Goal: Transaction & Acquisition: Purchase product/service

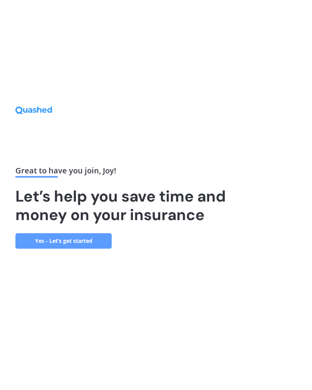
click at [78, 246] on link "Yes - Let’s get started" at bounding box center [63, 240] width 96 height 15
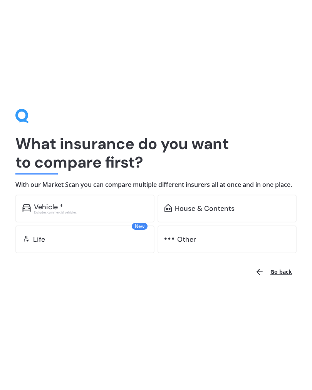
click at [203, 212] on div "House & Contents" at bounding box center [205, 208] width 60 height 8
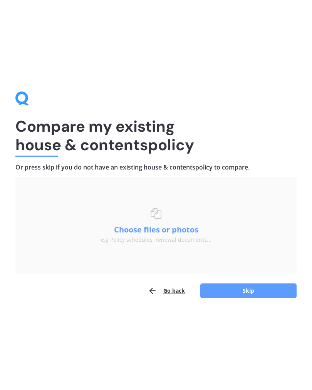
click at [257, 290] on button "Skip" at bounding box center [249, 290] width 96 height 15
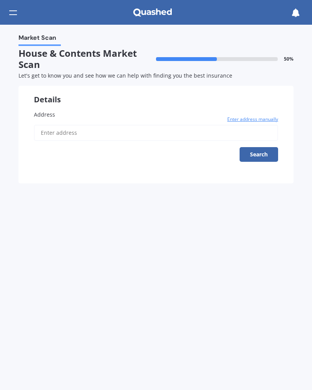
click at [58, 113] on label "Address" at bounding box center [156, 114] width 245 height 8
click at [58, 125] on input "Address" at bounding box center [156, 133] width 245 height 16
type input "10 Frank Place, Hillpark, Auckland 2102"
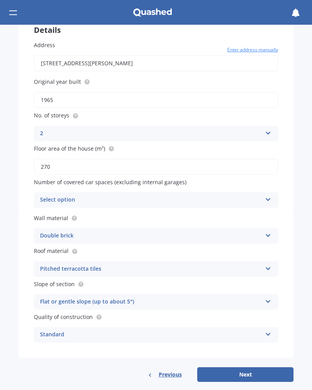
scroll to position [69, 0]
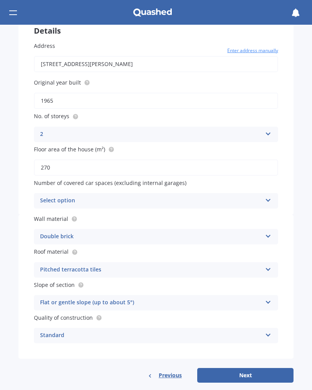
click at [270, 196] on icon at bounding box center [268, 198] width 7 height 5
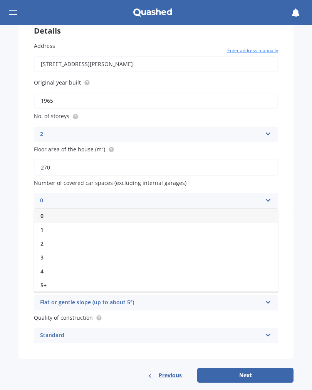
click at [46, 236] on div "2" at bounding box center [156, 243] width 244 height 14
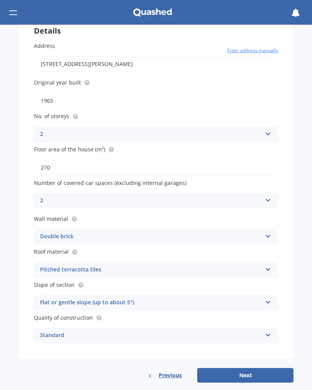
click at [268, 265] on icon at bounding box center [268, 267] width 7 height 5
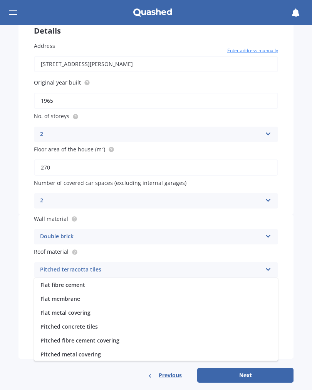
scroll to position [29, 0]
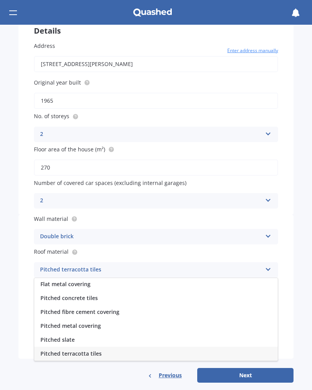
click at [101, 319] on div "Pitched metal covering" at bounding box center [156, 326] width 244 height 14
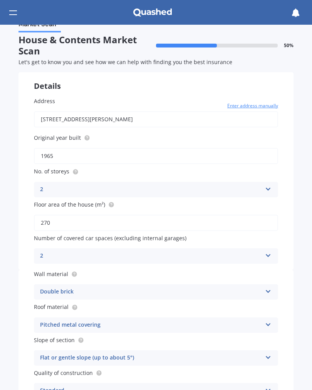
scroll to position [17, 0]
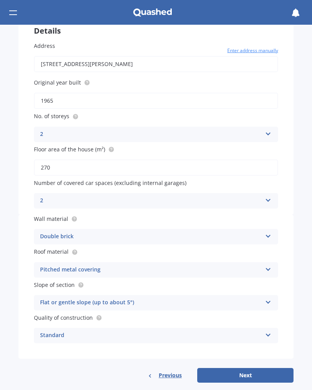
click at [252, 368] on button "Next" at bounding box center [245, 375] width 96 height 15
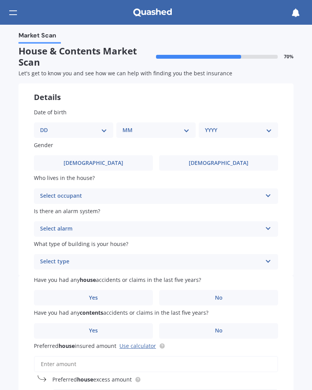
scroll to position [0, 0]
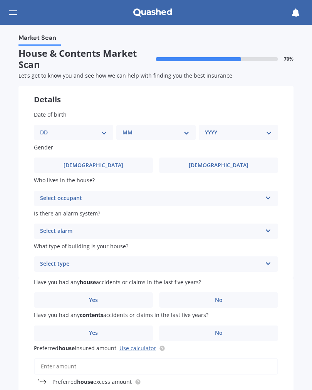
click at [102, 128] on select "DD 01 02 03 04 05 06 07 08 09 10 11 12 13 14 15 16 17 18 19 20 21 22 23 24 25 2…" at bounding box center [73, 132] width 67 height 8
select select "04"
click at [169, 128] on select "MM 01 02 03 04 05 06 07 08 09 10 11 12" at bounding box center [158, 132] width 64 height 8
select select "08"
click at [257, 160] on label "Female" at bounding box center [218, 164] width 119 height 15
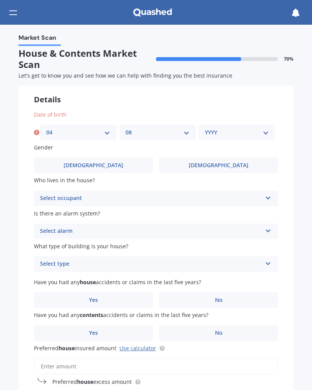
click at [0, 0] on input "Female" at bounding box center [0, 0] width 0 height 0
click at [226, 194] on div "Select occupant" at bounding box center [151, 198] width 222 height 9
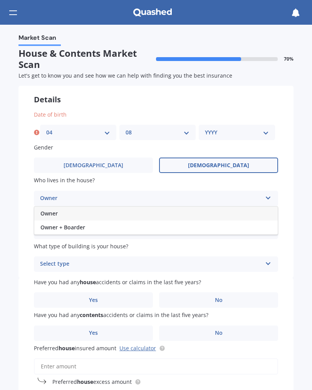
click at [261, 128] on select "YYYY 2009 2008 2007 2006 2005 2004 2003 2002 2001 2000 1999 1998 1997 1996 1995…" at bounding box center [237, 132] width 64 height 8
select select "1951"
click at [268, 194] on icon at bounding box center [268, 196] width 7 height 5
click at [58, 209] on div "Owner" at bounding box center [156, 213] width 244 height 14
click at [269, 226] on icon at bounding box center [268, 228] width 7 height 5
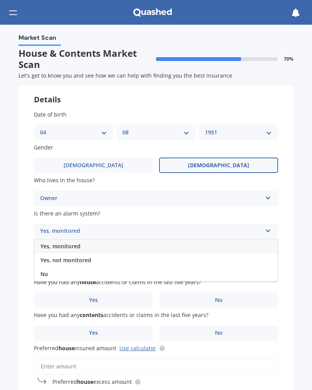
click at [88, 256] on span "Yes, not monitored" at bounding box center [65, 259] width 51 height 7
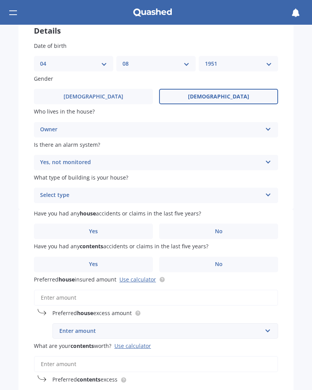
scroll to position [68, 0]
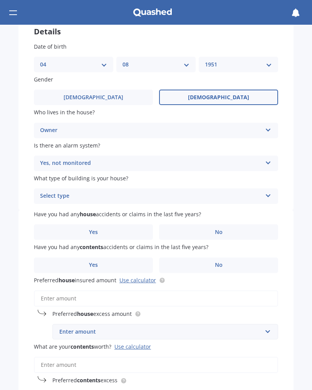
click at [271, 191] on icon at bounding box center [268, 193] width 7 height 5
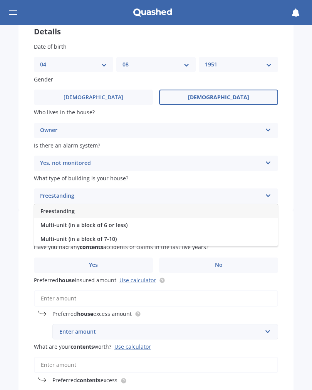
click at [76, 206] on div "Freestanding" at bounding box center [156, 211] width 244 height 14
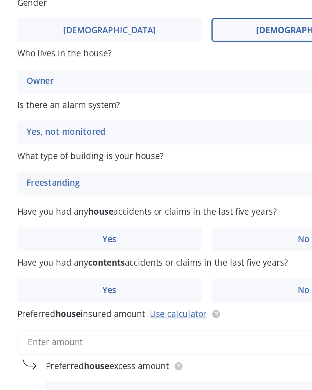
click at [187, 224] on label "No" at bounding box center [218, 231] width 119 height 15
click at [0, 0] on input "No" at bounding box center [0, 0] width 0 height 0
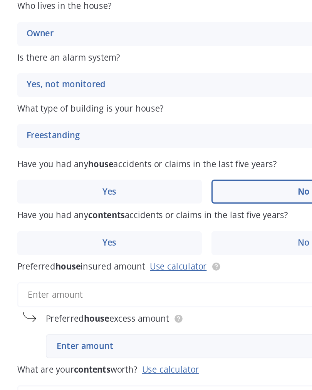
scroll to position [98, 0]
click at [168, 227] on label "No" at bounding box center [218, 234] width 119 height 15
click at [0, 0] on input "No" at bounding box center [0, 0] width 0 height 0
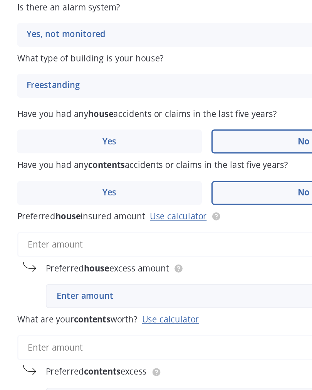
scroll to position [130, 0]
click at [120, 214] on link "Use calculator" at bounding box center [138, 217] width 37 height 7
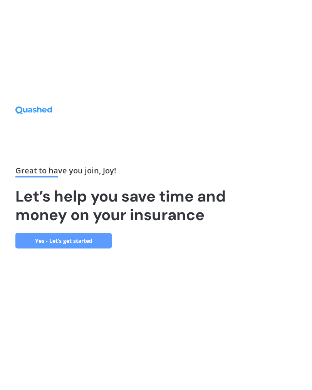
scroll to position [2, 0]
click at [93, 243] on link "Yes - Let’s get started" at bounding box center [63, 240] width 96 height 15
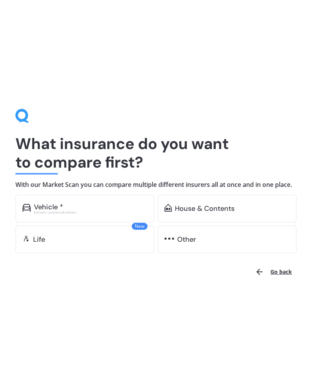
click at [204, 212] on div "House & Contents" at bounding box center [205, 208] width 60 height 8
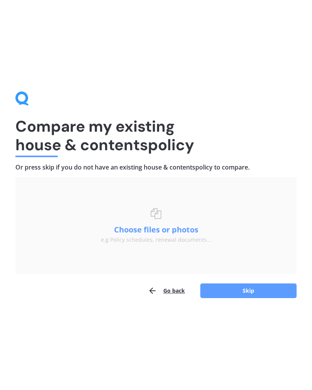
click at [246, 291] on button "Skip" at bounding box center [249, 290] width 96 height 15
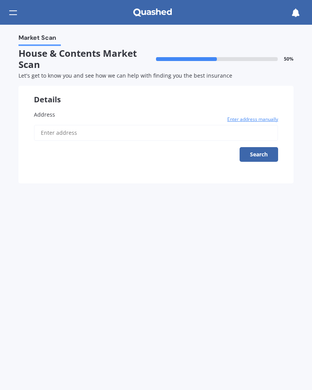
click at [73, 127] on input "Address" at bounding box center [156, 133] width 245 height 16
type input "[STREET_ADDRESS][PERSON_NAME]"
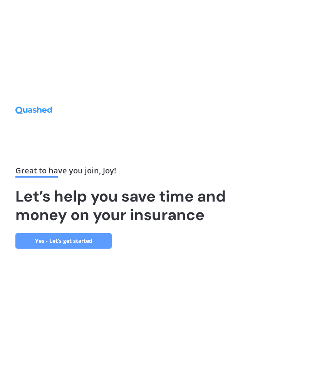
click at [99, 248] on link "Yes - Let’s get started" at bounding box center [63, 240] width 96 height 15
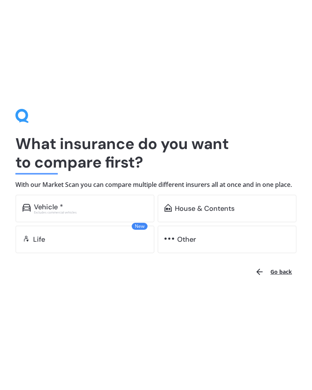
click at [192, 211] on div "House & Contents" at bounding box center [205, 208] width 60 height 8
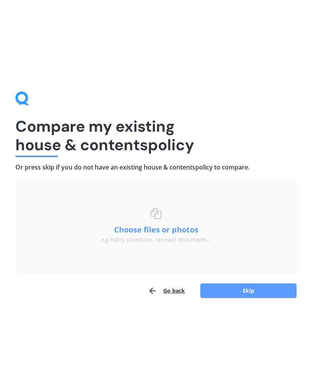
click at [245, 296] on button "Skip" at bounding box center [249, 290] width 96 height 15
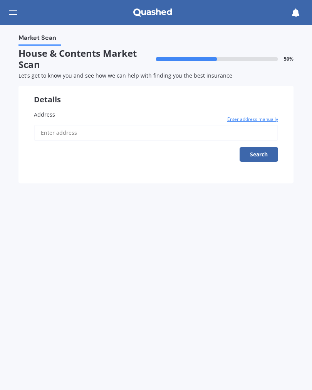
click at [53, 111] on span "Address" at bounding box center [44, 114] width 21 height 7
click at [53, 125] on input "Address" at bounding box center [156, 133] width 245 height 16
type input "10 Frank Place, Hillpark, Auckland 2102"
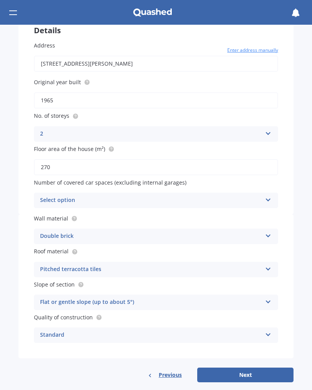
scroll to position [69, 0]
click at [245, 368] on button "Next" at bounding box center [245, 375] width 96 height 15
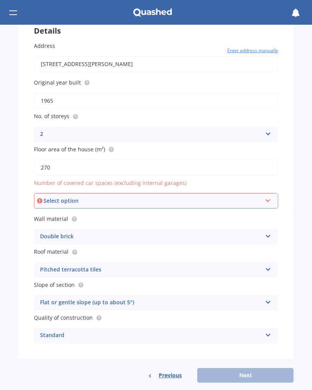
click at [96, 196] on div "Select option" at bounding box center [153, 200] width 218 height 8
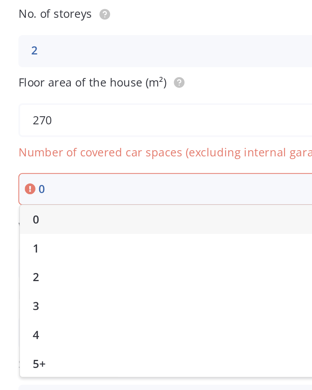
click at [41, 239] on span "2" at bounding box center [42, 242] width 3 height 7
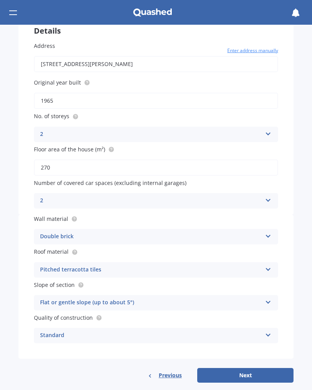
click at [257, 368] on button "Next" at bounding box center [245, 375] width 96 height 15
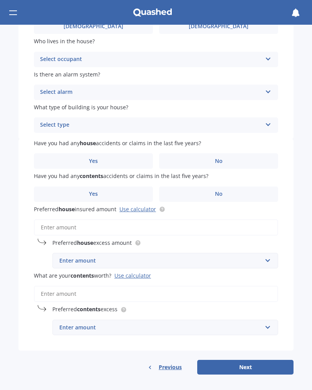
scroll to position [130, 0]
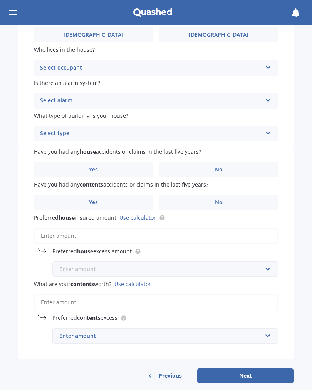
click at [264, 264] on input "text" at bounding box center [162, 268] width 219 height 15
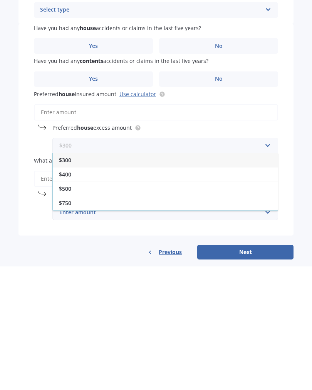
click at [265, 261] on input "text" at bounding box center [162, 268] width 219 height 15
click at [263, 261] on input "text" at bounding box center [162, 268] width 219 height 15
click at [93, 368] on div "Previous Next" at bounding box center [156, 375] width 275 height 15
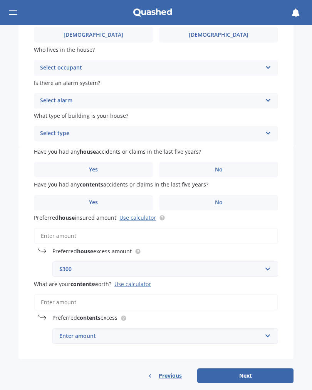
click at [138, 280] on div "Use calculator" at bounding box center [133, 283] width 37 height 7
click at [138, 294] on input "What are your contents worth? Use calculator" at bounding box center [156, 302] width 245 height 16
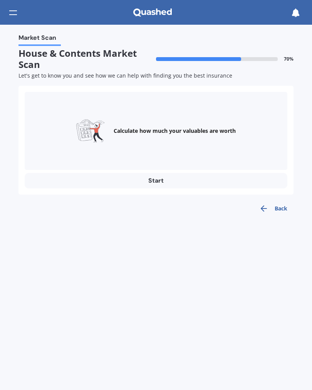
scroll to position [0, 0]
click at [268, 209] on icon "button" at bounding box center [264, 208] width 9 height 9
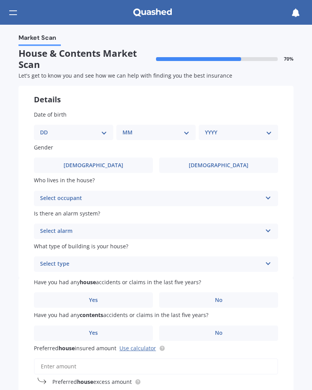
click at [100, 132] on select "DD 01 02 03 04 05 06 07 08 09 10 11 12 13 14 15 16 17 18 19 20 21 22 23 24 25 2…" at bounding box center [73, 132] width 67 height 8
select select "04"
click at [166, 130] on select "MM 01 02 03 04 05 06 07 08 09 10 11 12" at bounding box center [158, 132] width 64 height 8
select select "08"
click at [90, 128] on select "DD 01 02 03 04 05 06 07 08 09 10 11 12 13 14 15 16 17 18 19 20 21 22 23 24 25 2…" at bounding box center [78, 132] width 64 height 8
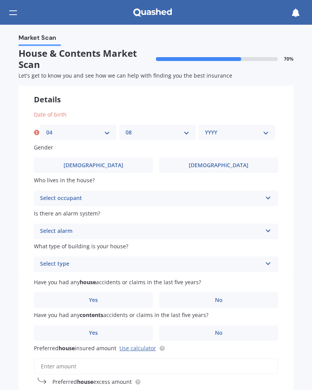
click at [265, 130] on select "YYYY 2009 2008 2007 2006 2005 2004 2003 2002 2001 2000 1999 1998 1997 1996 1995…" at bounding box center [237, 132] width 64 height 8
select select "1951"
click at [226, 162] on span "[DEMOGRAPHIC_DATA]" at bounding box center [219, 165] width 60 height 7
click at [0, 0] on input "[DEMOGRAPHIC_DATA]" at bounding box center [0, 0] width 0 height 0
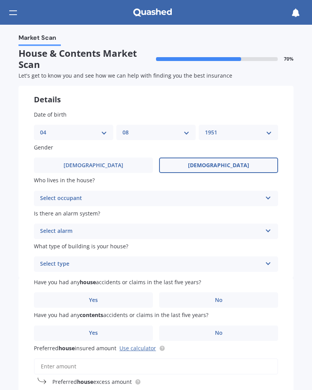
click at [263, 194] on div "Select occupant Owner Owner + Boarder" at bounding box center [156, 198] width 245 height 15
click at [53, 212] on span "Owner" at bounding box center [48, 212] width 17 height 7
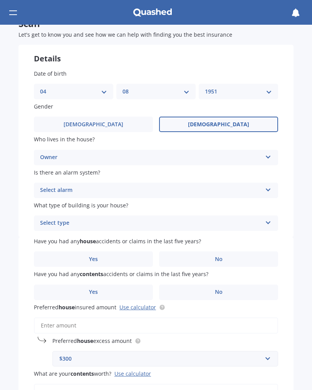
scroll to position [41, 0]
click at [271, 186] on icon at bounding box center [268, 188] width 7 height 5
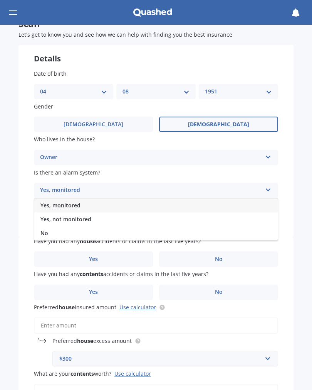
click at [79, 201] on span "Yes, monitored" at bounding box center [60, 204] width 40 height 7
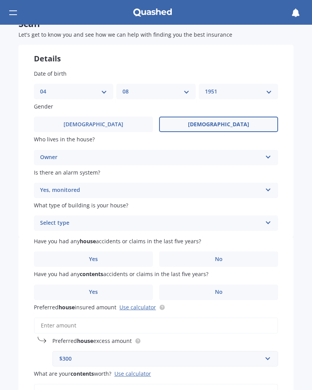
click at [268, 186] on icon at bounding box center [268, 188] width 7 height 5
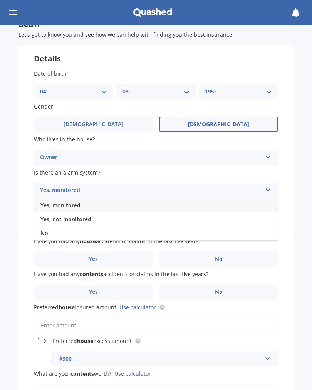
click at [89, 215] on span "Yes, not monitored" at bounding box center [65, 218] width 51 height 7
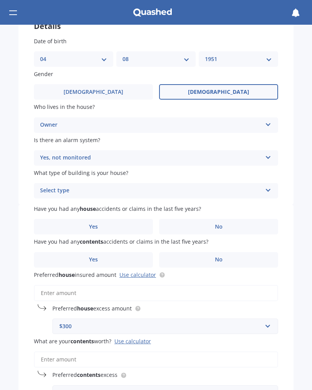
scroll to position [75, 0]
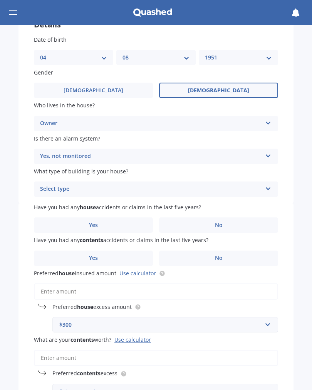
click at [272, 184] on icon at bounding box center [268, 186] width 7 height 5
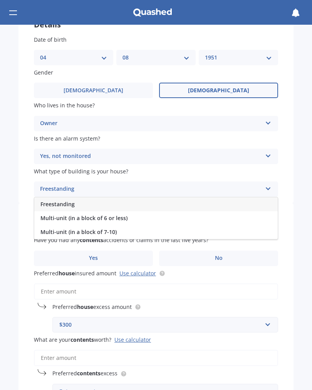
click at [73, 200] on span "Freestanding" at bounding box center [57, 203] width 34 height 7
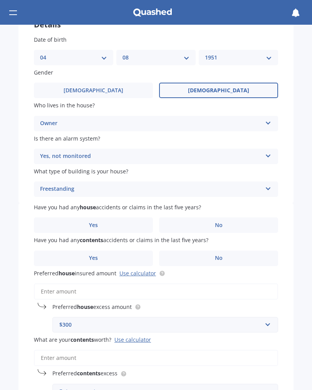
click at [228, 219] on label "No" at bounding box center [218, 224] width 119 height 15
click at [0, 0] on input "No" at bounding box center [0, 0] width 0 height 0
click at [226, 252] on label "No" at bounding box center [218, 257] width 119 height 15
click at [0, 0] on input "No" at bounding box center [0, 0] width 0 height 0
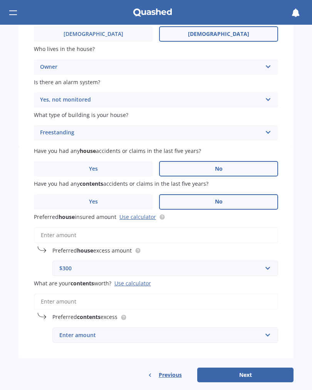
scroll to position [130, 0]
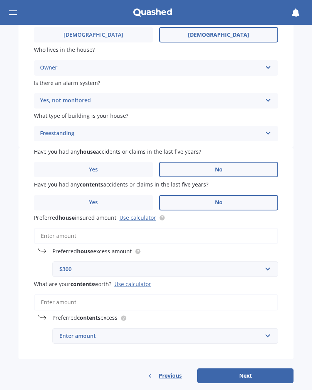
click at [140, 214] on link "Use calculator" at bounding box center [138, 217] width 37 height 7
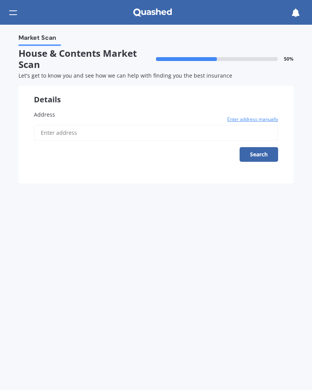
click at [265, 152] on button "Search" at bounding box center [259, 154] width 39 height 15
click at [50, 111] on span "Address" at bounding box center [44, 114] width 21 height 7
click at [50, 125] on input "Address" at bounding box center [156, 133] width 245 height 16
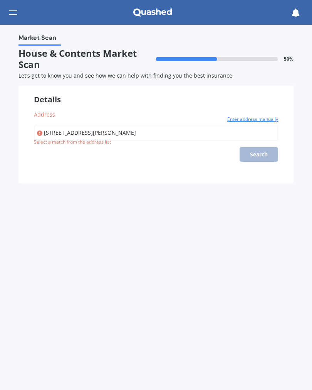
type input "[STREET_ADDRESS][PERSON_NAME]"
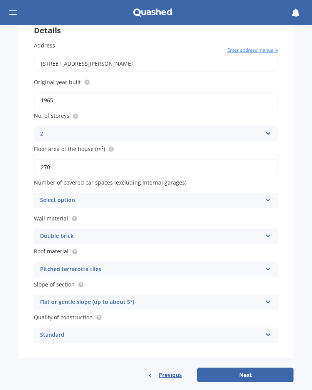
scroll to position [69, 0]
click at [263, 193] on div "Select option 0 1 2 3 4 5+" at bounding box center [156, 200] width 245 height 15
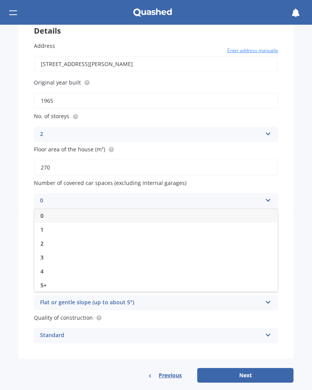
click at [48, 238] on div "2" at bounding box center [156, 243] width 244 height 14
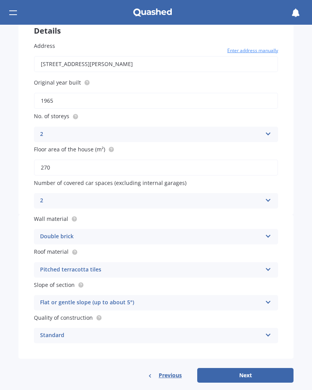
click at [115, 265] on div "Pitched terracotta tiles" at bounding box center [151, 269] width 222 height 9
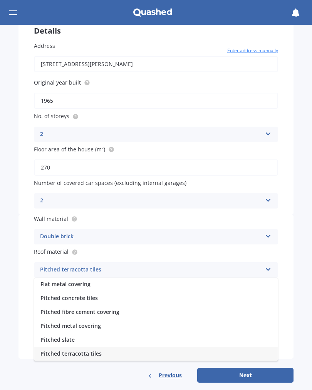
click at [94, 279] on div "Flat metal covering" at bounding box center [156, 284] width 244 height 14
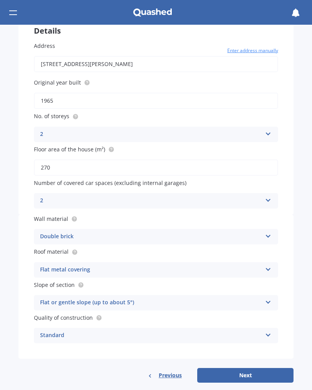
click at [251, 368] on button "Next" at bounding box center [245, 375] width 96 height 15
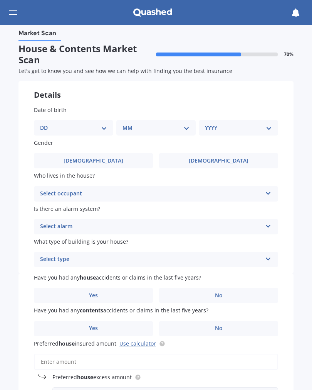
scroll to position [0, 0]
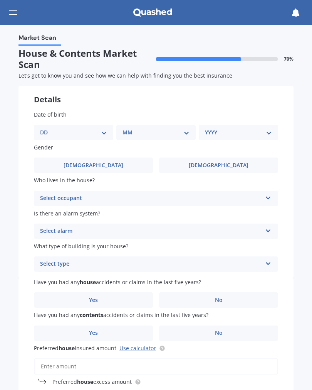
click at [103, 130] on select "DD 01 02 03 04 05 06 07 08 09 10 11 12 13 14 15 16 17 18 19 20 21 22 23 24 25 2…" at bounding box center [73, 132] width 67 height 8
select select "04"
click at [150, 128] on select "MM 01 02 03 04 05 06 07 08 09 10 11 12" at bounding box center [158, 132] width 64 height 8
select select "08"
click at [234, 128] on select "YYYY 2009 2008 2007 2006 2005 2004 2003 2002 2001 2000 1999 1998 1997 1996 1995…" at bounding box center [237, 132] width 64 height 8
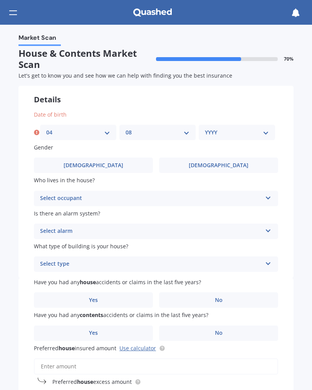
select select "1951"
click at [238, 163] on label "[DEMOGRAPHIC_DATA]" at bounding box center [218, 164] width 119 height 15
click at [0, 0] on input "[DEMOGRAPHIC_DATA]" at bounding box center [0, 0] width 0 height 0
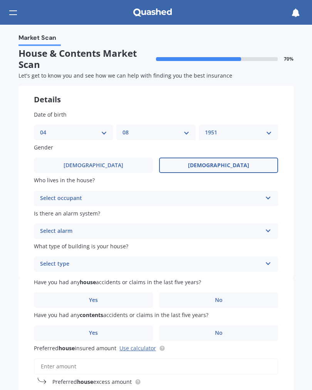
click at [99, 194] on div "Select occupant" at bounding box center [151, 198] width 222 height 9
click at [60, 209] on div "Owner" at bounding box center [156, 213] width 244 height 14
click at [92, 226] on div "Select alarm" at bounding box center [151, 230] width 222 height 9
click at [92, 255] on div "Yes, not monitored" at bounding box center [156, 260] width 244 height 14
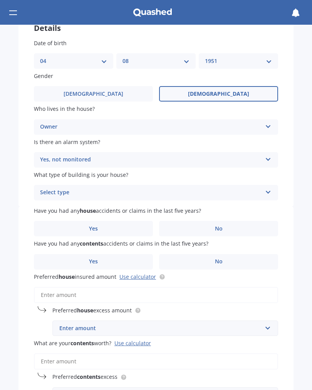
scroll to position [71, 0]
click at [131, 188] on div "Select type" at bounding box center [151, 192] width 222 height 9
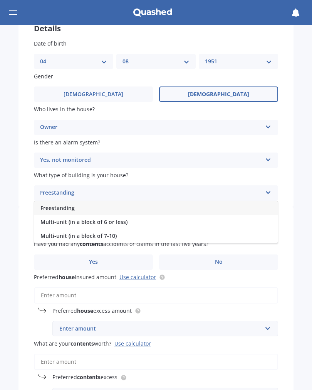
click at [72, 204] on span "Freestanding" at bounding box center [57, 207] width 34 height 7
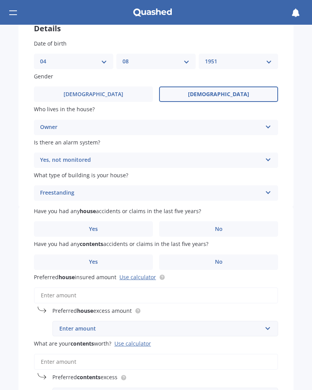
click at [238, 224] on label "No" at bounding box center [218, 228] width 119 height 15
click at [0, 0] on input "No" at bounding box center [0, 0] width 0 height 0
click at [236, 258] on label "No" at bounding box center [218, 261] width 119 height 15
click at [0, 0] on input "No" at bounding box center [0, 0] width 0 height 0
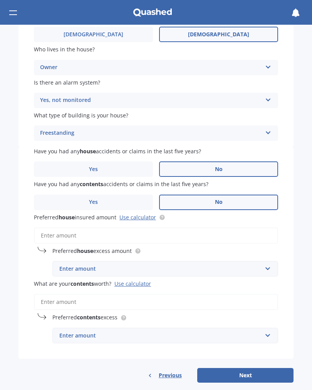
scroll to position [130, 0]
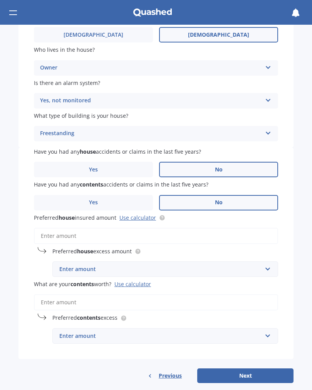
click at [139, 280] on div "Use calculator" at bounding box center [133, 283] width 37 height 7
click at [139, 294] on input "What are your contents worth? Use calculator" at bounding box center [156, 302] width 245 height 16
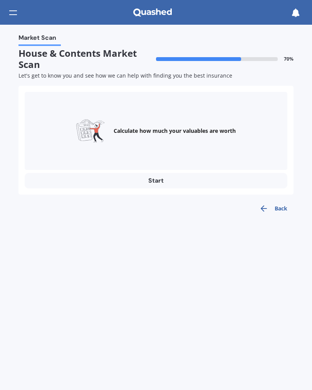
scroll to position [0, 0]
click at [157, 178] on button "Start" at bounding box center [156, 180] width 263 height 15
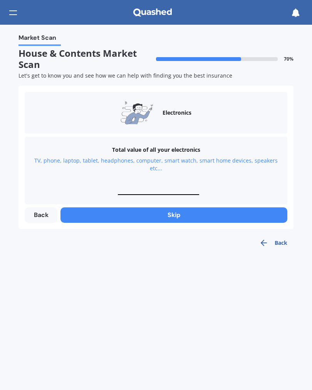
click at [44, 214] on button "Back" at bounding box center [41, 214] width 33 height 15
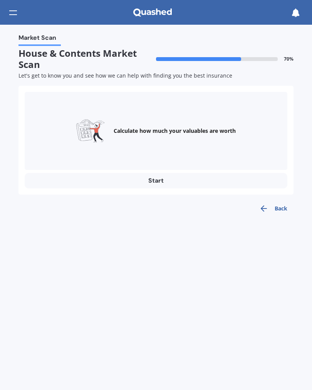
click at [281, 204] on button "Back" at bounding box center [273, 208] width 40 height 15
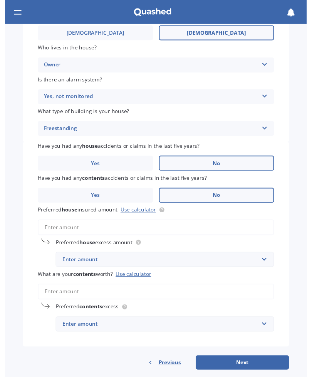
scroll to position [130, 0]
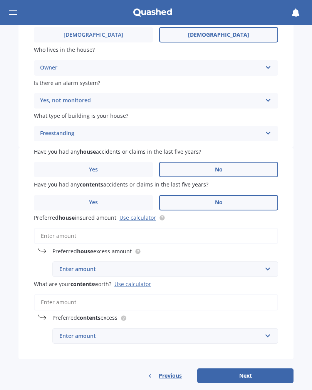
click at [73, 294] on input "What are your contents worth? Use calculator" at bounding box center [156, 302] width 245 height 16
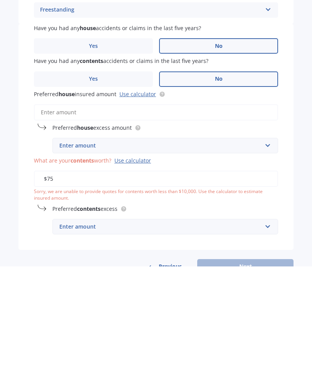
type input "$7"
type input "$65,000"
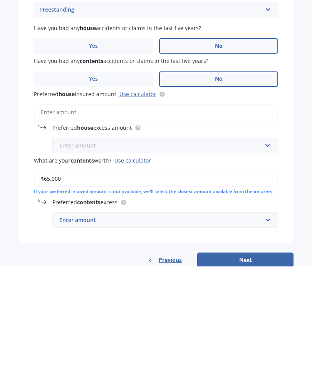
click at [265, 261] on input "text" at bounding box center [162, 268] width 219 height 15
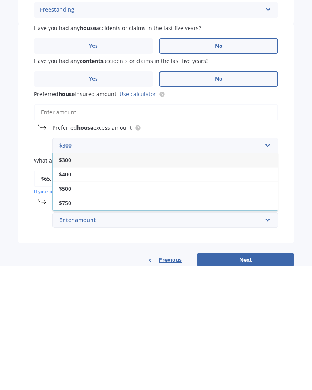
click at [71, 280] on span "$300" at bounding box center [65, 283] width 12 height 7
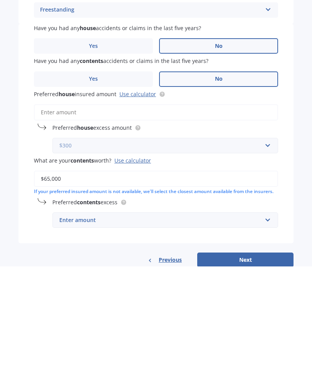
click at [267, 261] on input "text" at bounding box center [162, 268] width 219 height 15
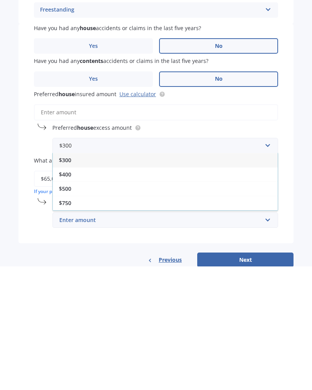
click at [68, 280] on span "$300" at bounding box center [65, 283] width 12 height 7
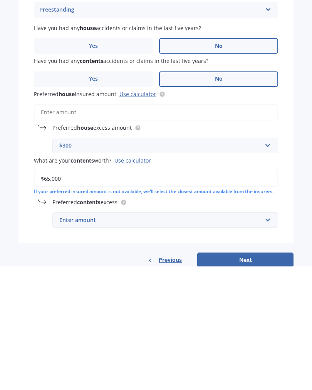
click at [255, 376] on button "Next" at bounding box center [245, 383] width 96 height 15
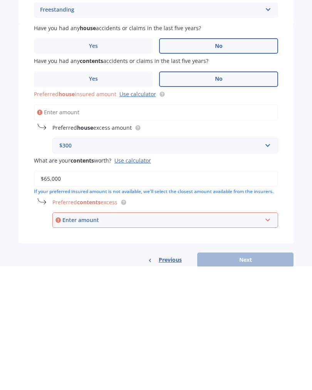
click at [139, 214] on link "Use calculator" at bounding box center [138, 217] width 37 height 7
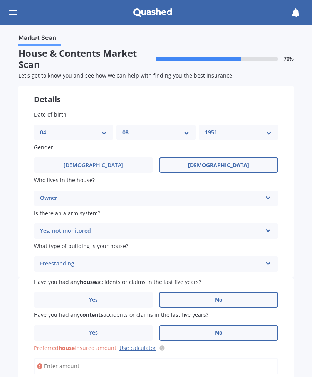
scroll to position [0, 0]
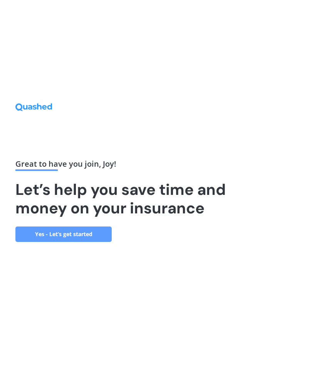
click at [82, 242] on link "Yes - Let’s get started" at bounding box center [63, 233] width 96 height 15
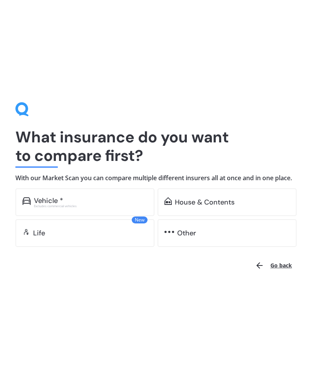
click at [57, 204] on div "Vehicle *" at bounding box center [48, 201] width 29 height 8
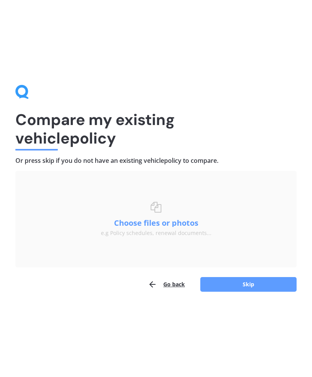
click at [242, 285] on button "Skip" at bounding box center [249, 284] width 96 height 15
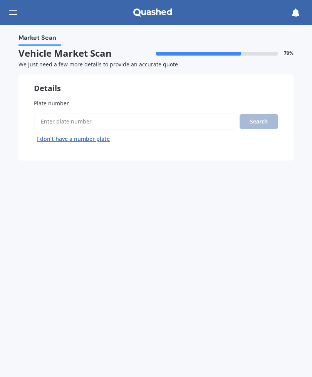
click at [89, 118] on input "Plate number" at bounding box center [135, 121] width 203 height 16
type input "Mzk288"
click at [263, 120] on button "Search" at bounding box center [259, 121] width 39 height 15
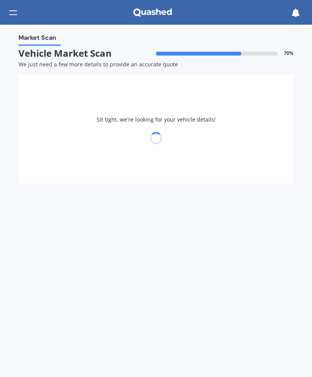
select select "TOYOTA"
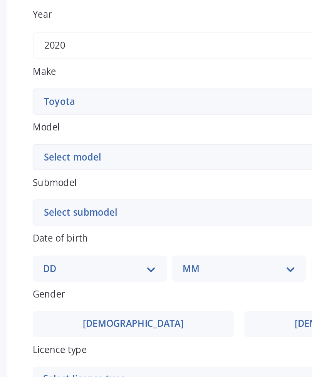
scroll to position [115, 0]
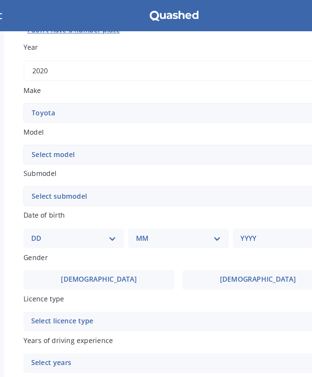
click at [53, 119] on select "Select model 4 Runner 86 [PERSON_NAME] Alphard Altezza Aqua Aristo Aurion Auris…" at bounding box center [156, 121] width 245 height 15
select select "IST"
click at [78, 149] on select "Select submodel (All)" at bounding box center [156, 154] width 245 height 15
click at [214, 147] on select "Select submodel (All)" at bounding box center [156, 154] width 245 height 15
click at [75, 183] on select "DD 01 02 03 04 05 06 07 08 09 10 11 12 13 14 15 16 17 18 19 20 21 22 23 24 25 2…" at bounding box center [73, 187] width 67 height 8
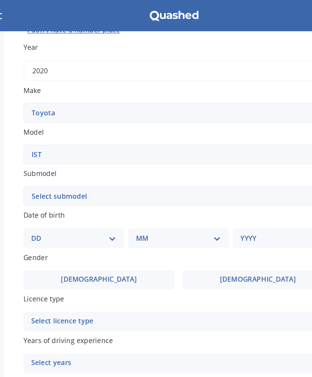
select select "04"
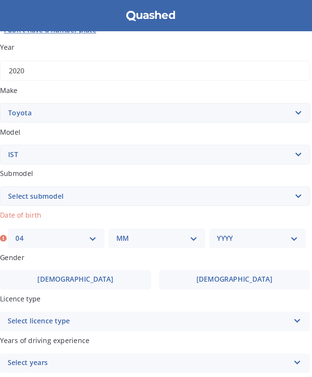
click at [148, 183] on select "MM 01 02 03 04 05 06 07 08 09 10 11 12" at bounding box center [158, 187] width 64 height 8
select select "08"
click at [205, 183] on select "YYYY 2025 2024 2023 2022 2021 2020 2019 2018 2017 2016 2015 2014 2013 2012 2011…" at bounding box center [237, 187] width 64 height 8
select select "1951"
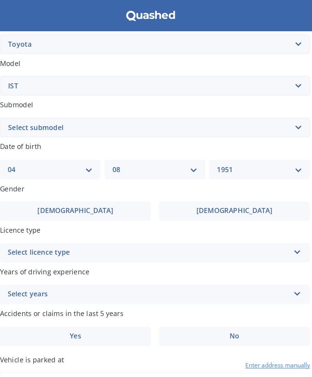
scroll to position [169, 0]
click at [197, 162] on label "[DEMOGRAPHIC_DATA]" at bounding box center [218, 166] width 119 height 15
click at [0, 0] on input "[DEMOGRAPHIC_DATA]" at bounding box center [0, 0] width 0 height 0
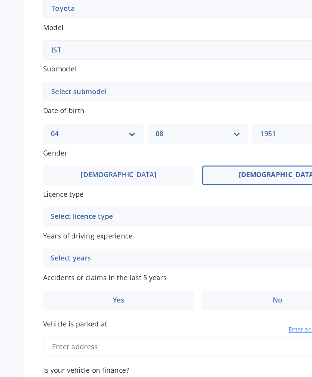
click at [98, 194] on div "Select licence type" at bounding box center [151, 198] width 222 height 9
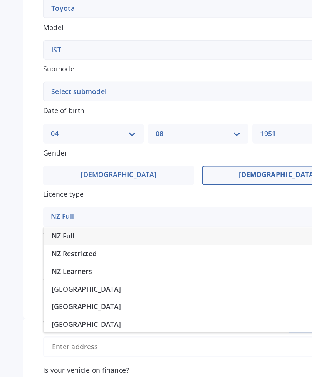
click at [59, 194] on div "NZ Full" at bounding box center [151, 198] width 222 height 9
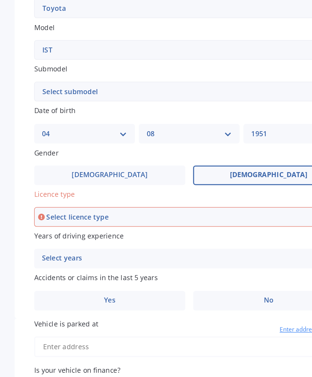
click at [142, 224] on div "Select years 5 or more years 4 years 3 years 2 years 1 year" at bounding box center [156, 231] width 245 height 15
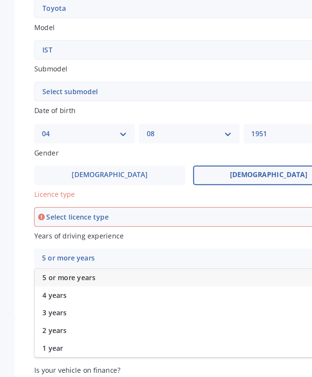
click at [74, 243] on span "5 or more years" at bounding box center [61, 246] width 42 height 7
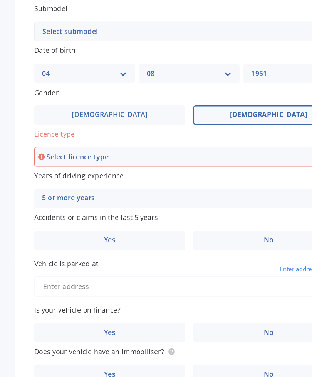
scroll to position [221, 0]
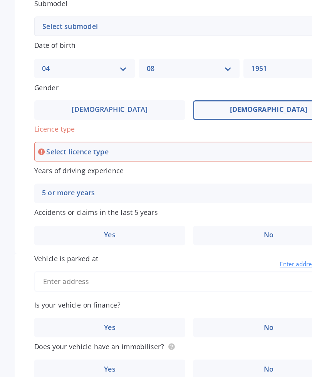
click at [218, 206] on label "No" at bounding box center [218, 213] width 119 height 15
click at [0, 0] on input "No" at bounding box center [0, 0] width 0 height 0
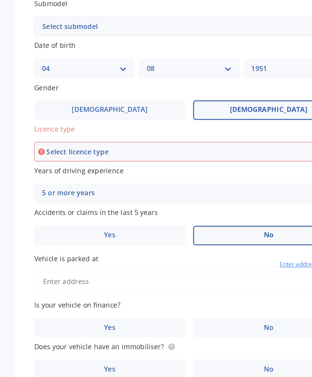
click at [62, 242] on input "Vehicle is parked at" at bounding box center [156, 250] width 245 height 16
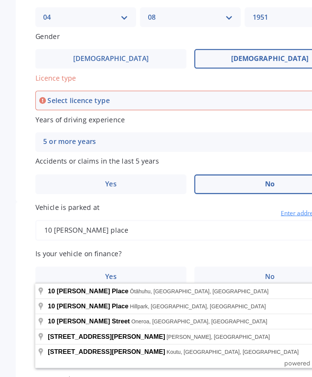
scroll to position [261, 0]
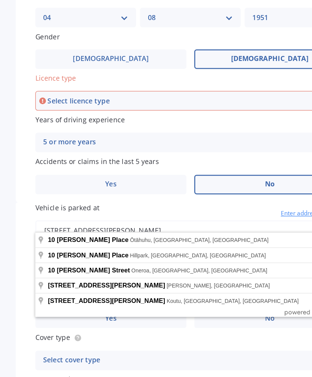
type input "[STREET_ADDRESS][PERSON_NAME]"
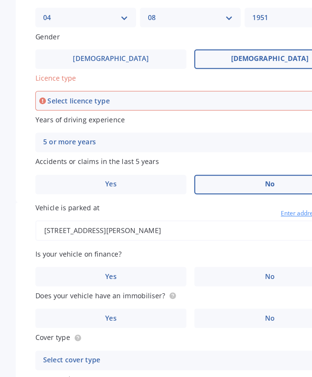
click at [215, 243] on span "No" at bounding box center [219, 246] width 8 height 7
click at [0, 0] on input "No" at bounding box center [0, 0] width 0 height 0
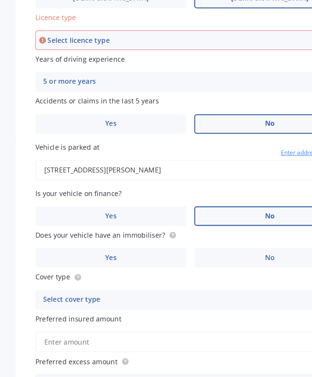
scroll to position [310, 0]
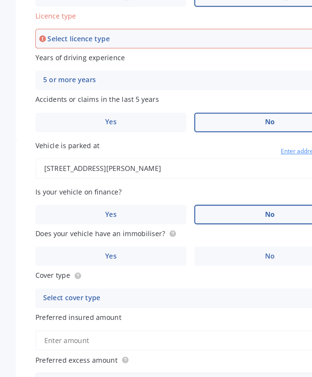
click at [215, 227] on span "No" at bounding box center [219, 230] width 8 height 7
click at [0, 0] on input "No" at bounding box center [0, 0] width 0 height 0
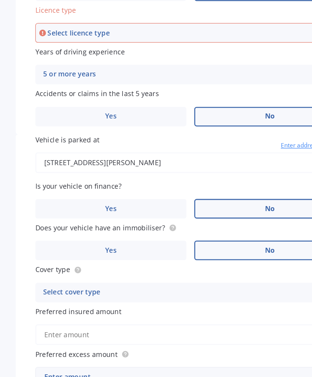
scroll to position [314, 0]
click at [86, 254] on div "Select cover type" at bounding box center [151, 258] width 222 height 9
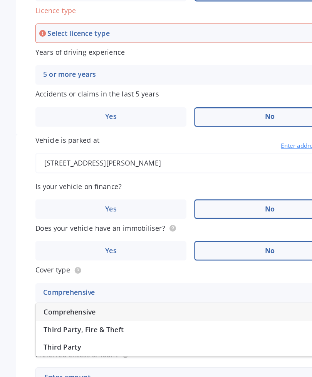
click at [95, 284] on span "Third Party, Fire & Theft" at bounding box center [71, 287] width 63 height 7
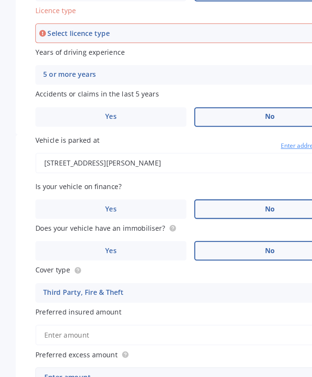
click at [80, 284] on input "Preferred insured amount" at bounding box center [156, 292] width 245 height 16
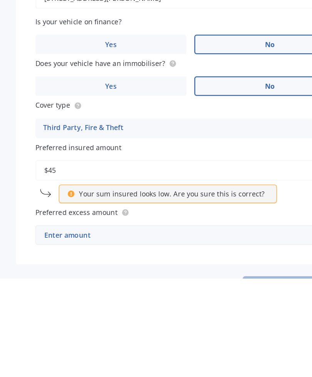
type input "$4"
type input "$5,000"
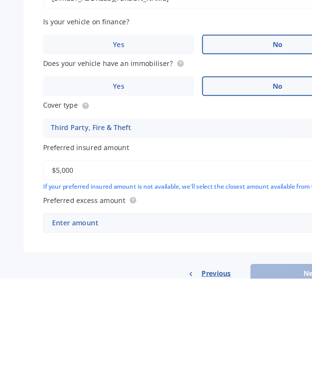
click at [86, 329] on div "Enter amount" at bounding box center [151, 333] width 221 height 8
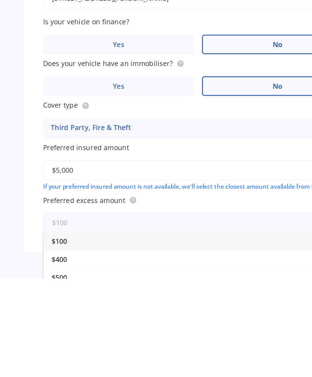
scroll to position [0, 0]
click at [58, 341] on div "$100" at bounding box center [156, 348] width 244 height 14
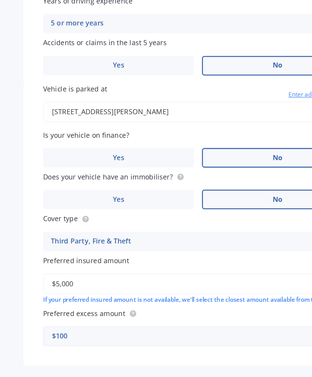
scroll to position [322, 0]
click at [63, 321] on div "$100" at bounding box center [151, 325] width 221 height 8
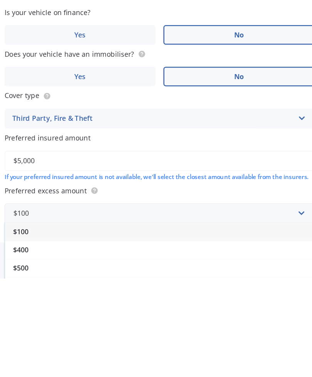
click at [126, 262] on label "Preferred insured amount" at bounding box center [156, 266] width 245 height 8
click at [126, 276] on input "$5,000" at bounding box center [156, 284] width 245 height 16
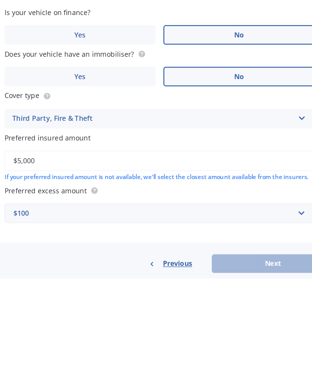
click at [234, 318] on input "text" at bounding box center [154, 325] width 238 height 15
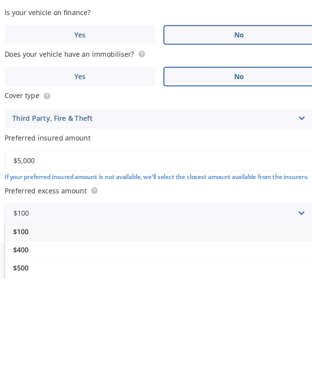
click at [221, 347] on div "$400" at bounding box center [156, 354] width 244 height 14
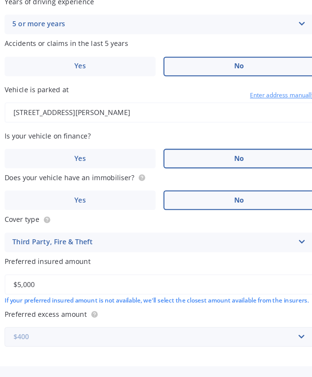
click at [235, 318] on input "text" at bounding box center [154, 325] width 238 height 15
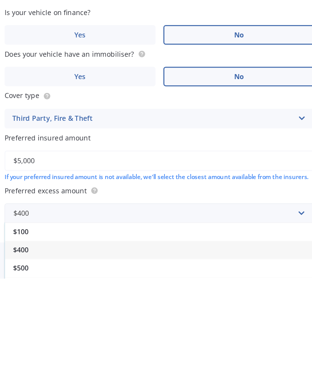
click at [34, 333] on div "$100" at bounding box center [156, 340] width 244 height 14
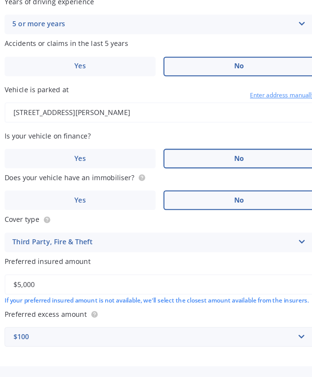
click at [207, 358] on div "Previous Next" at bounding box center [156, 365] width 275 height 15
click at [41, 321] on div "$100" at bounding box center [151, 325] width 221 height 8
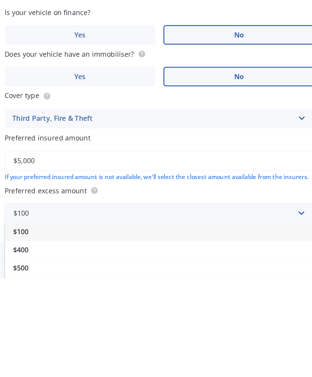
click at [34, 347] on div "$400" at bounding box center [156, 354] width 244 height 14
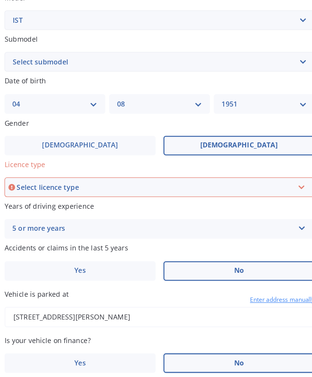
scroll to position [159, 0]
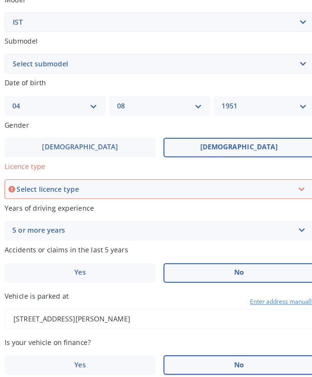
click at [70, 205] on div "Select licence type" at bounding box center [153, 209] width 218 height 8
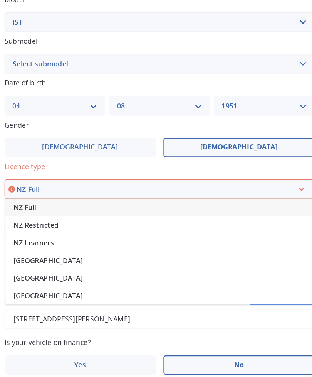
click at [41, 220] on span "NZ Full" at bounding box center [50, 223] width 18 height 7
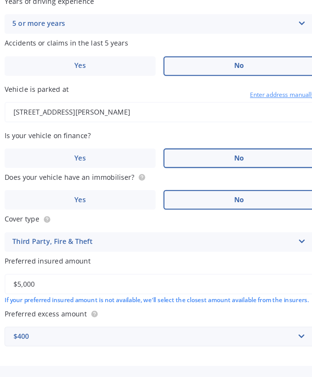
scroll to position [322, 0]
click at [35, 318] on input "text" at bounding box center [154, 325] width 238 height 15
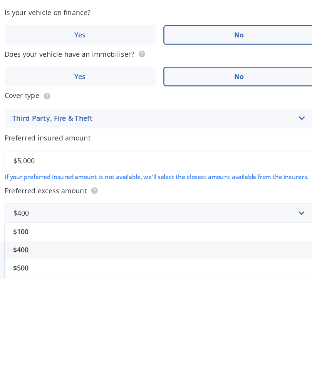
click at [40, 336] on span "$100" at bounding box center [46, 339] width 12 height 7
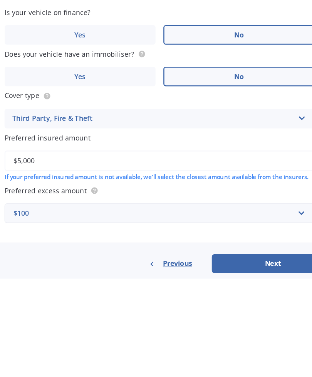
click at [213, 358] on button "Next" at bounding box center [245, 365] width 96 height 15
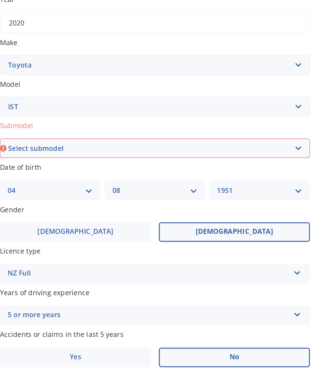
scroll to position [128, 0]
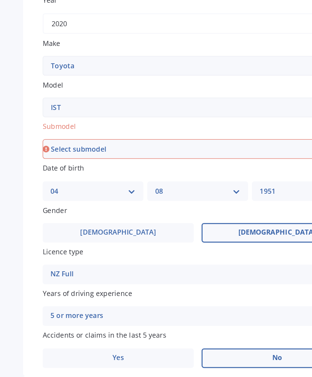
click at [88, 134] on select "Select submodel (All)" at bounding box center [156, 141] width 245 height 15
select select "(ALL)"
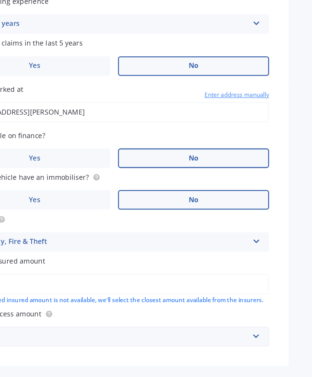
scroll to position [0, 0]
click at [197, 358] on button "Next" at bounding box center [245, 365] width 96 height 15
select select "04"
select select "08"
select select "1951"
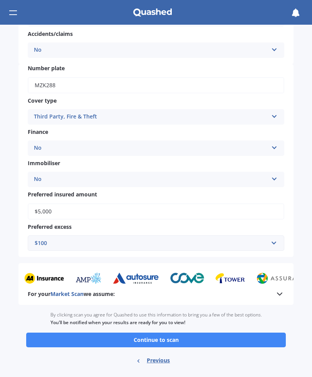
scroll to position [219, 0]
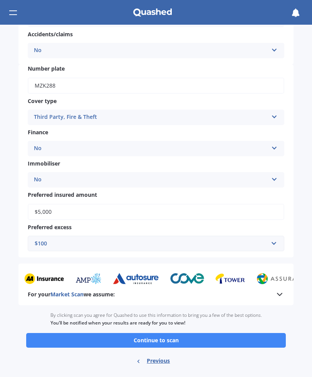
click at [187, 333] on button "Continue to scan" at bounding box center [156, 340] width 260 height 15
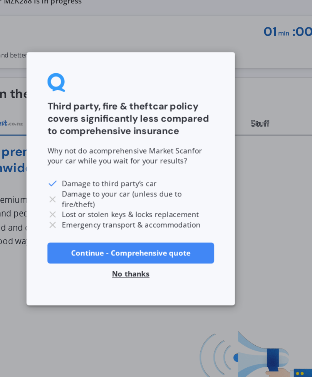
click at [135, 236] on button "Continue - Comprehensive quote" at bounding box center [155, 243] width 123 height 15
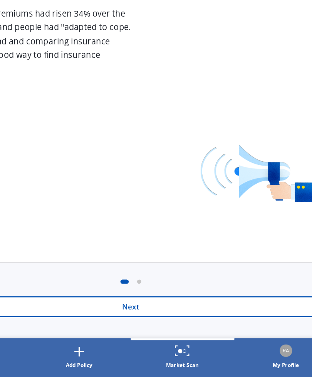
scroll to position [98, 0]
click at [103, 315] on button "Next" at bounding box center [156, 322] width 300 height 15
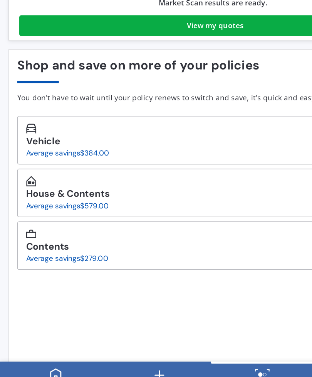
scroll to position [0, 0]
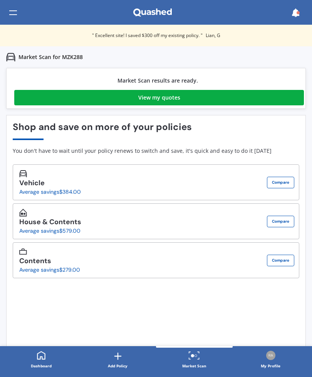
click at [285, 261] on button "Compare" at bounding box center [280, 261] width 27 height 12
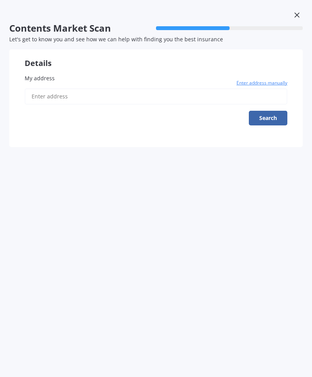
click at [44, 91] on input "My address" at bounding box center [156, 96] width 263 height 16
click at [42, 94] on input "My address" at bounding box center [156, 96] width 263 height 16
type input "R"
type input "[STREET_ADDRESS][PERSON_NAME]"
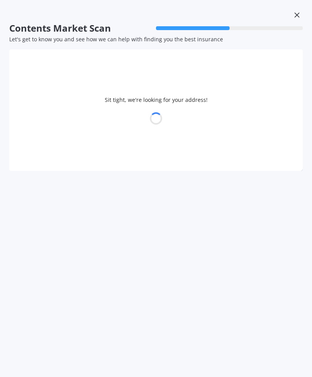
select select "04"
select select "08"
select select "1951"
